Goal: Find specific page/section

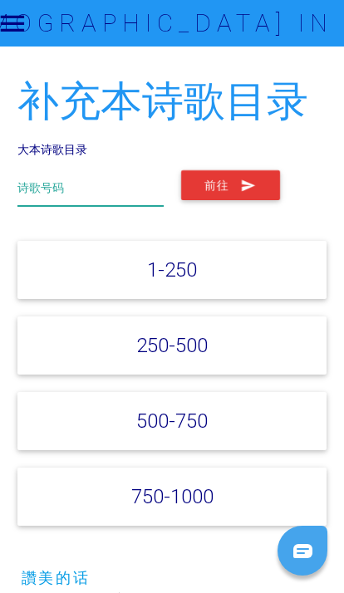
click at [135, 195] on input "text" at bounding box center [90, 188] width 146 height 36
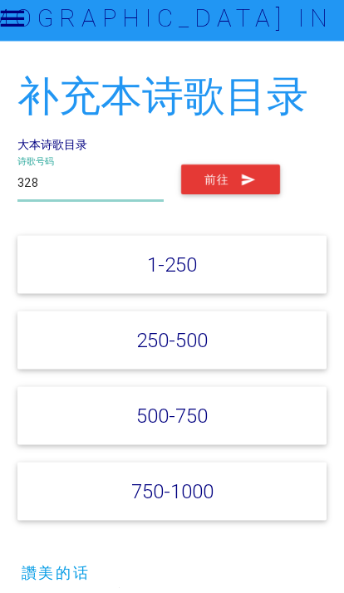
type input "328"
click at [259, 187] on button "前往" at bounding box center [230, 185] width 99 height 30
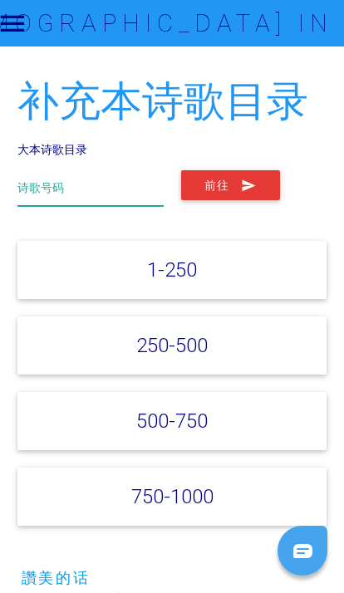
click at [129, 178] on input "text" at bounding box center [90, 188] width 146 height 36
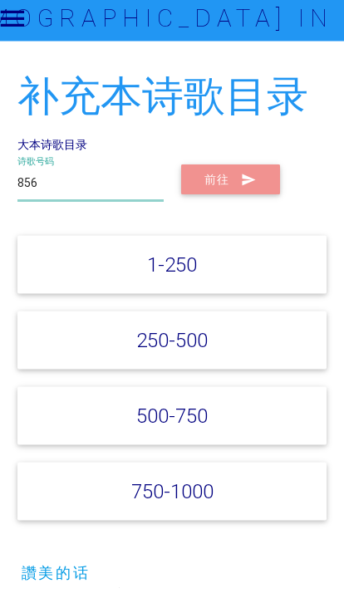
type input "856"
click at [238, 175] on button "前往" at bounding box center [230, 185] width 99 height 30
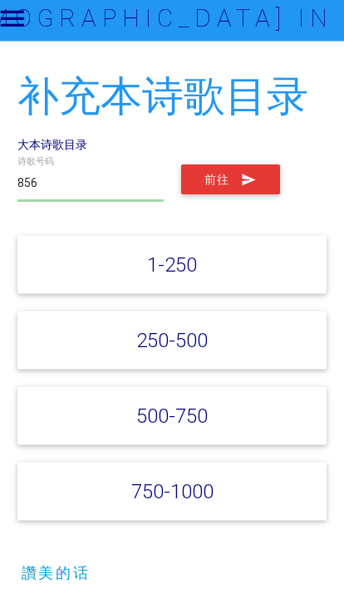
scroll to position [6, 0]
